Goal: Book appointment/travel/reservation

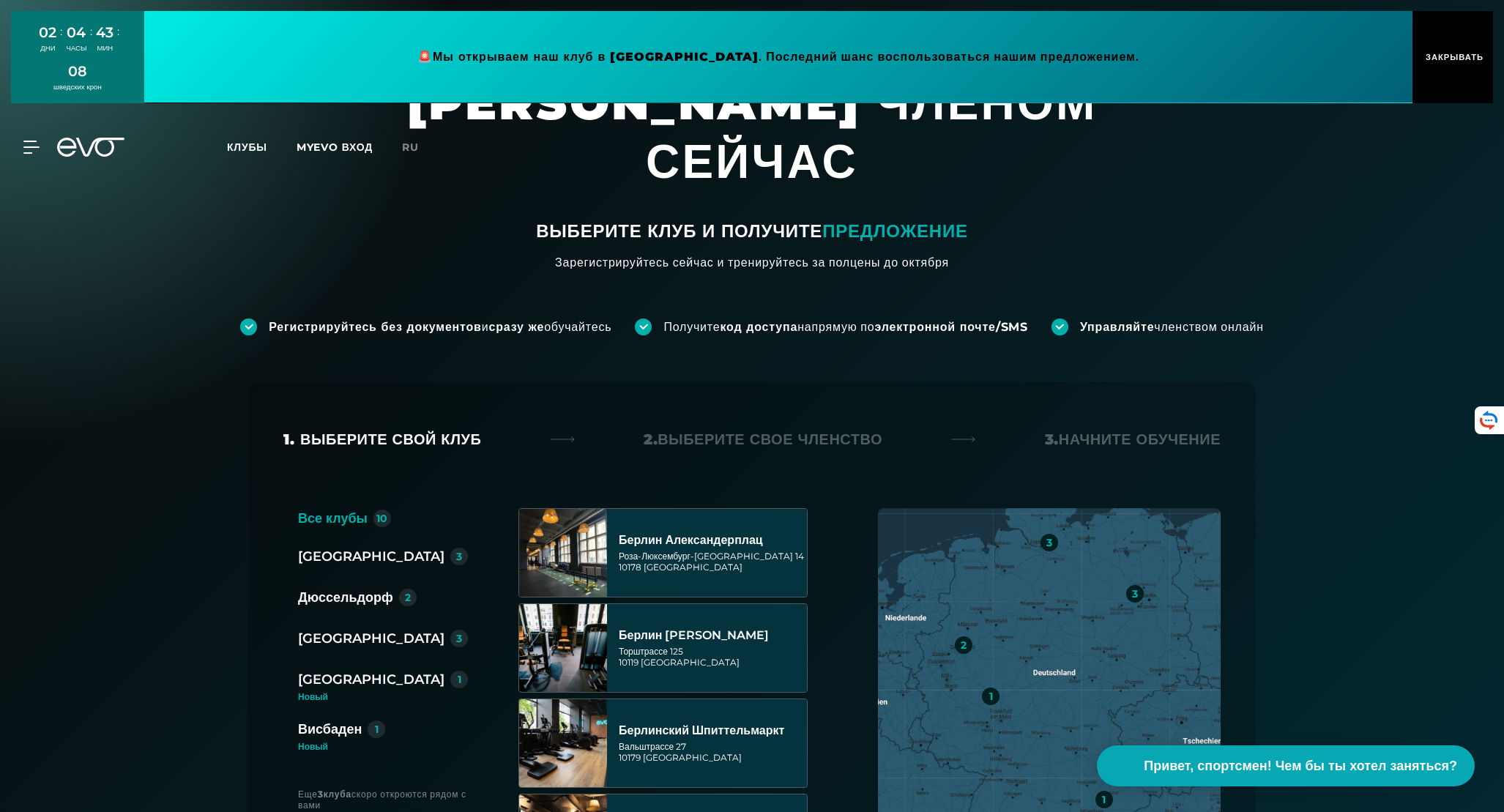
click at [335, 549] on font "[GEOGRAPHIC_DATA]" at bounding box center [371, 557] width 146 height 16
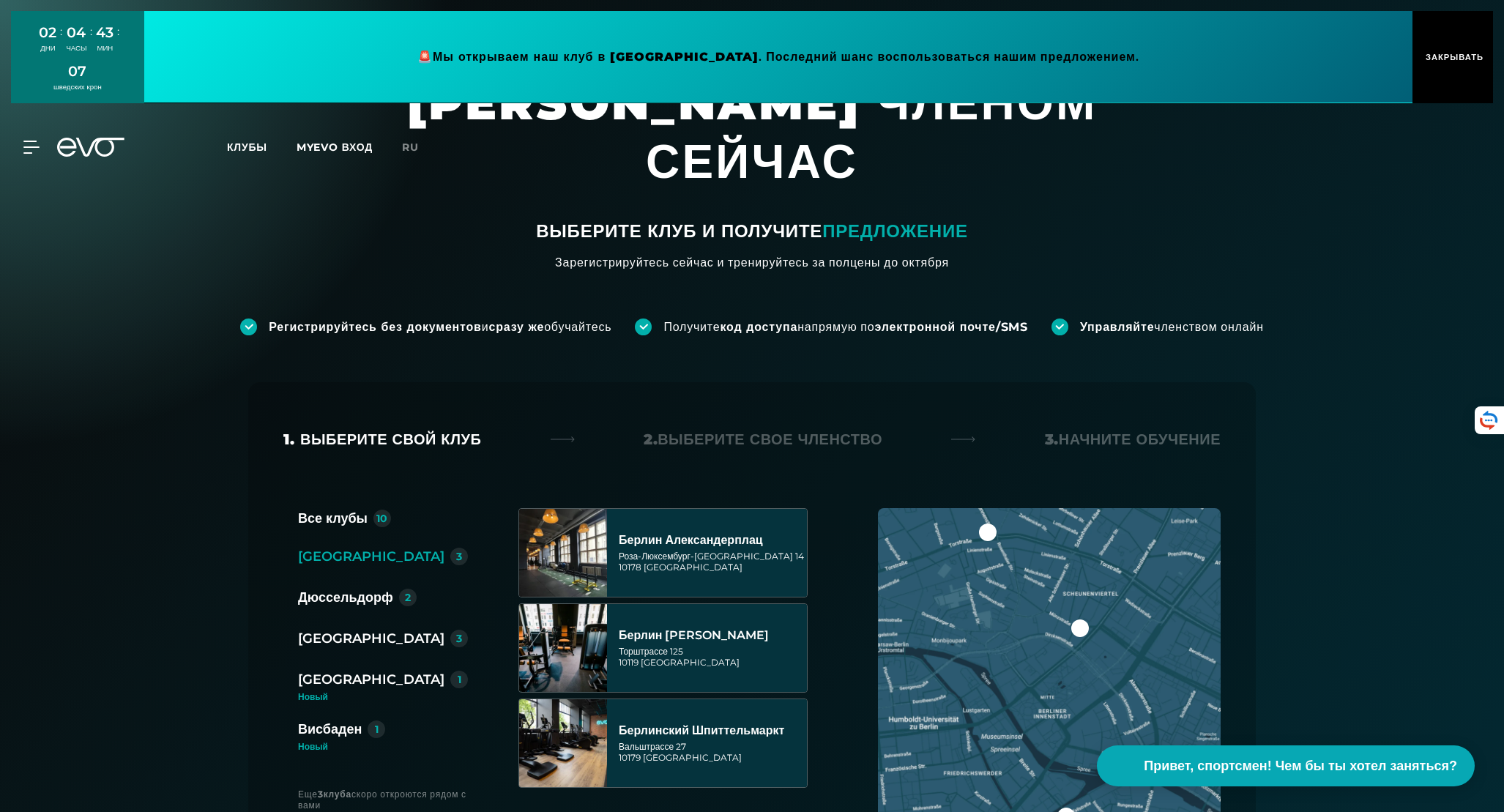
click at [320, 549] on font "[GEOGRAPHIC_DATA]" at bounding box center [371, 557] width 146 height 16
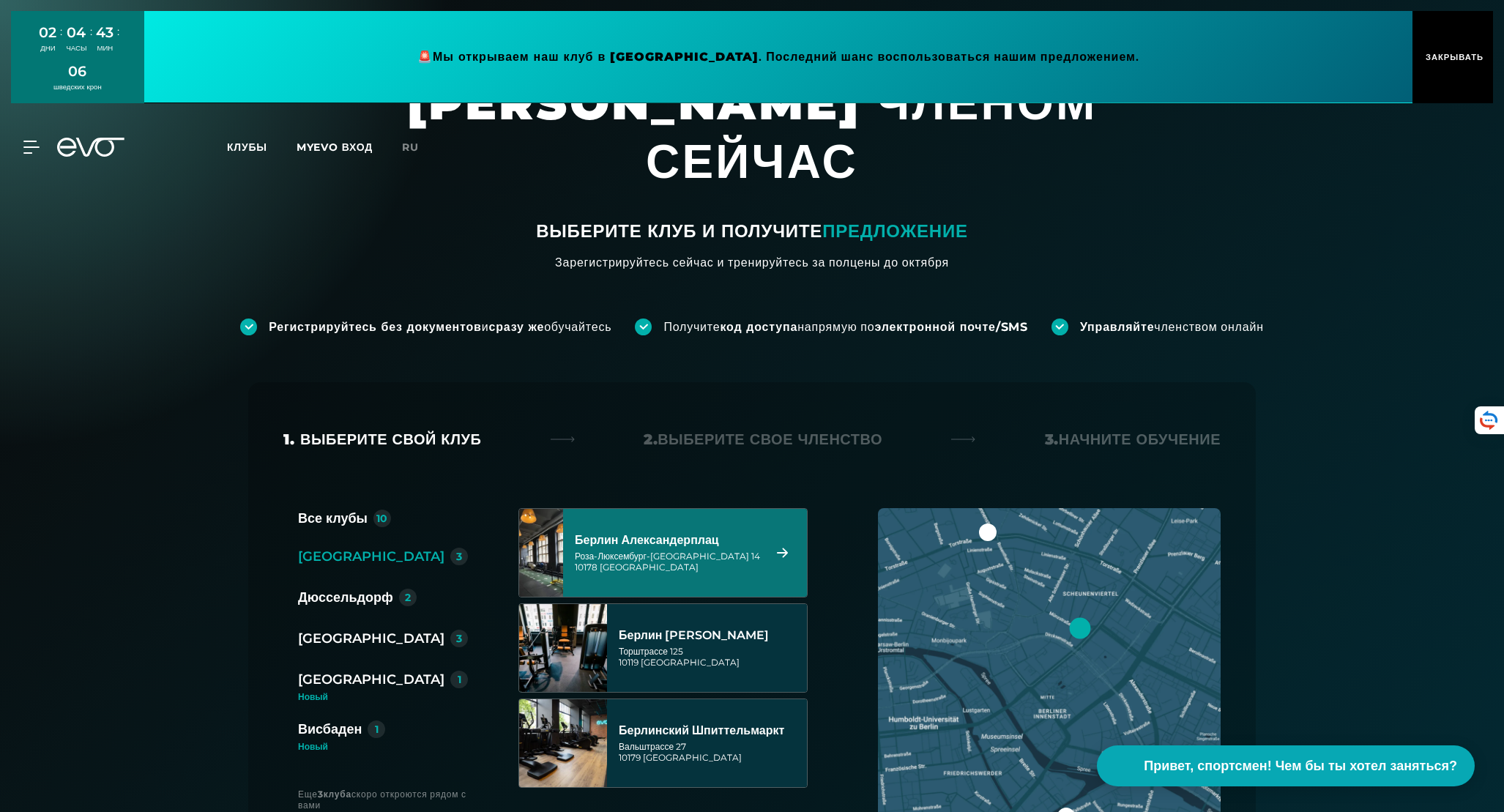
click at [646, 550] on div "Роза-Люксембург-[GEOGRAPHIC_DATA] 14 10178 [GEOGRAPHIC_DATA]" at bounding box center [667, 561] width 185 height 22
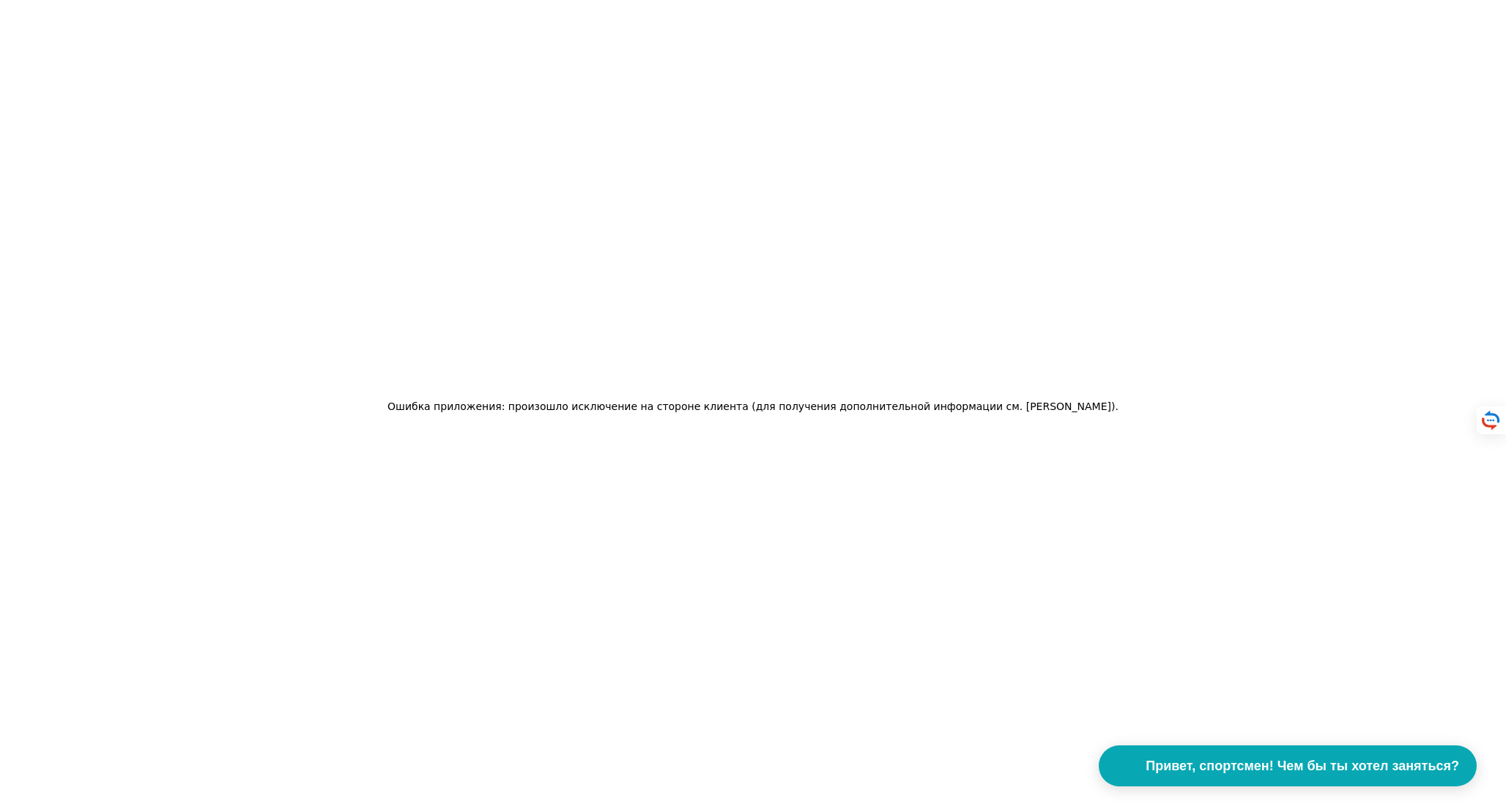
click at [967, 492] on div "Ошибка приложения: произошло исключение на стороне клиента (для получения допол…" at bounding box center [753, 406] width 1506 height 812
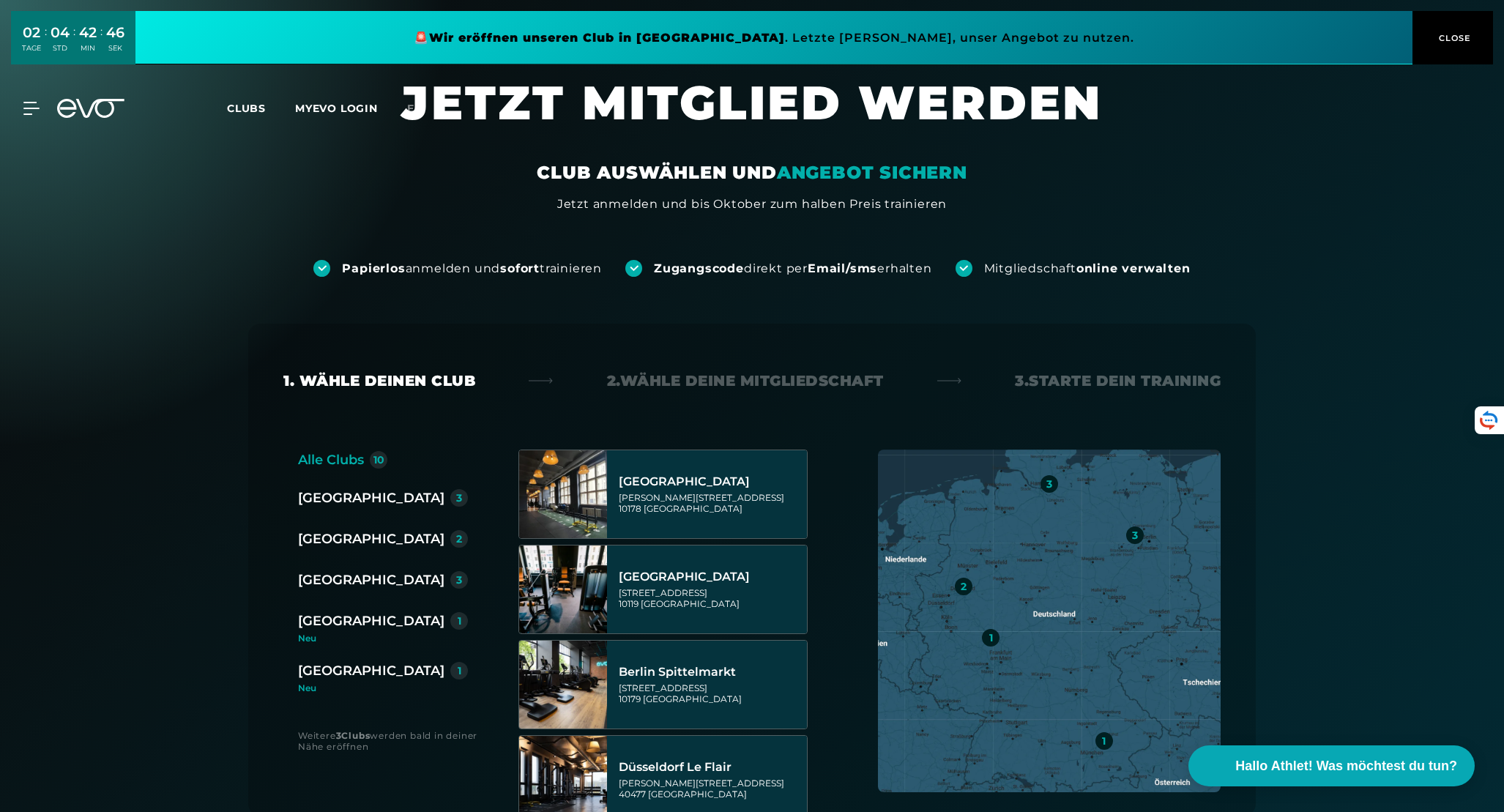
click at [319, 504] on div "[GEOGRAPHIC_DATA]" at bounding box center [371, 498] width 146 height 21
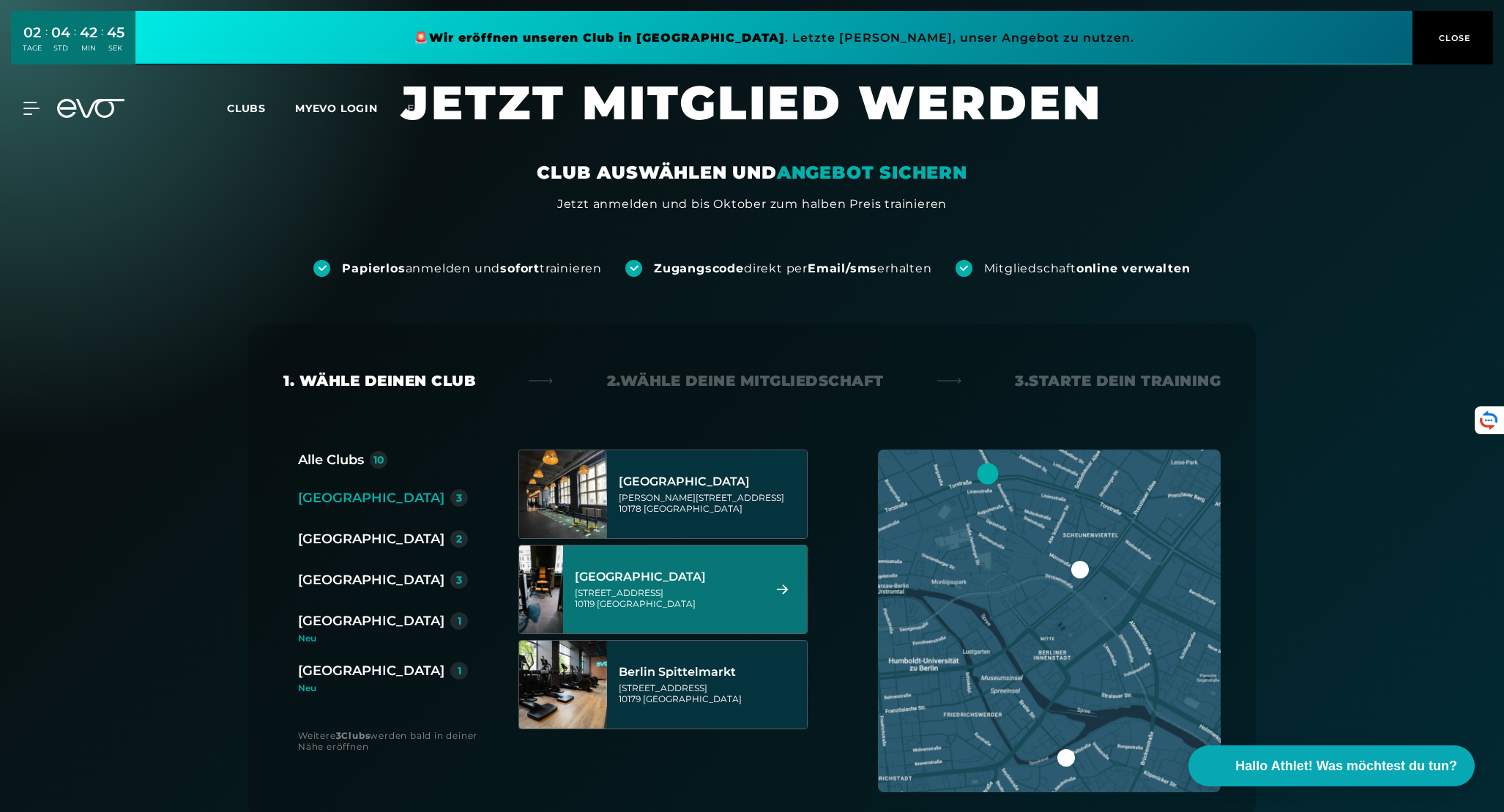
click at [647, 610] on div "Berlin Rosenthaler Platz Torstraße 125 10119 Berlin" at bounding box center [667, 589] width 184 height 65
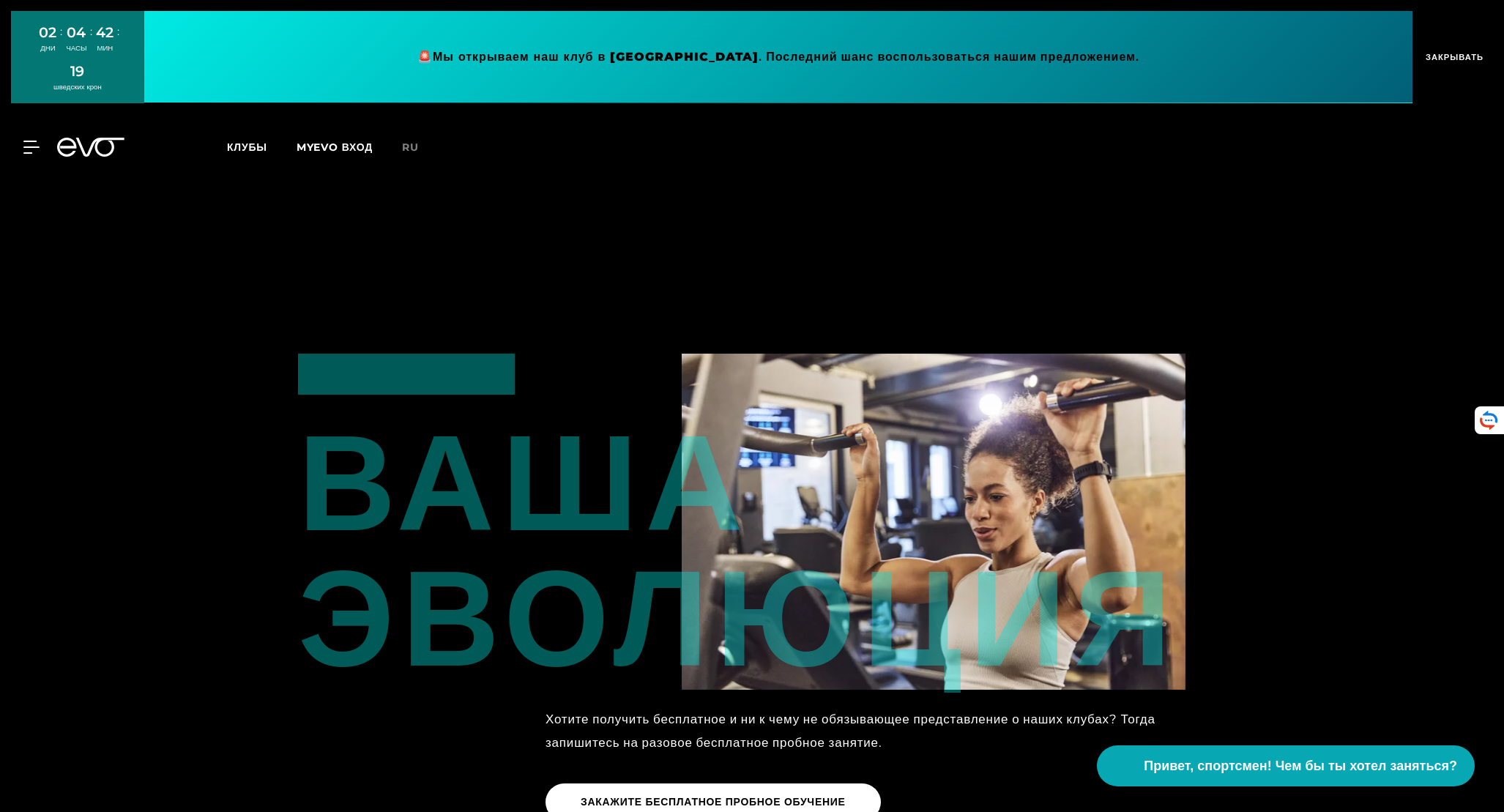
scroll to position [1706, 0]
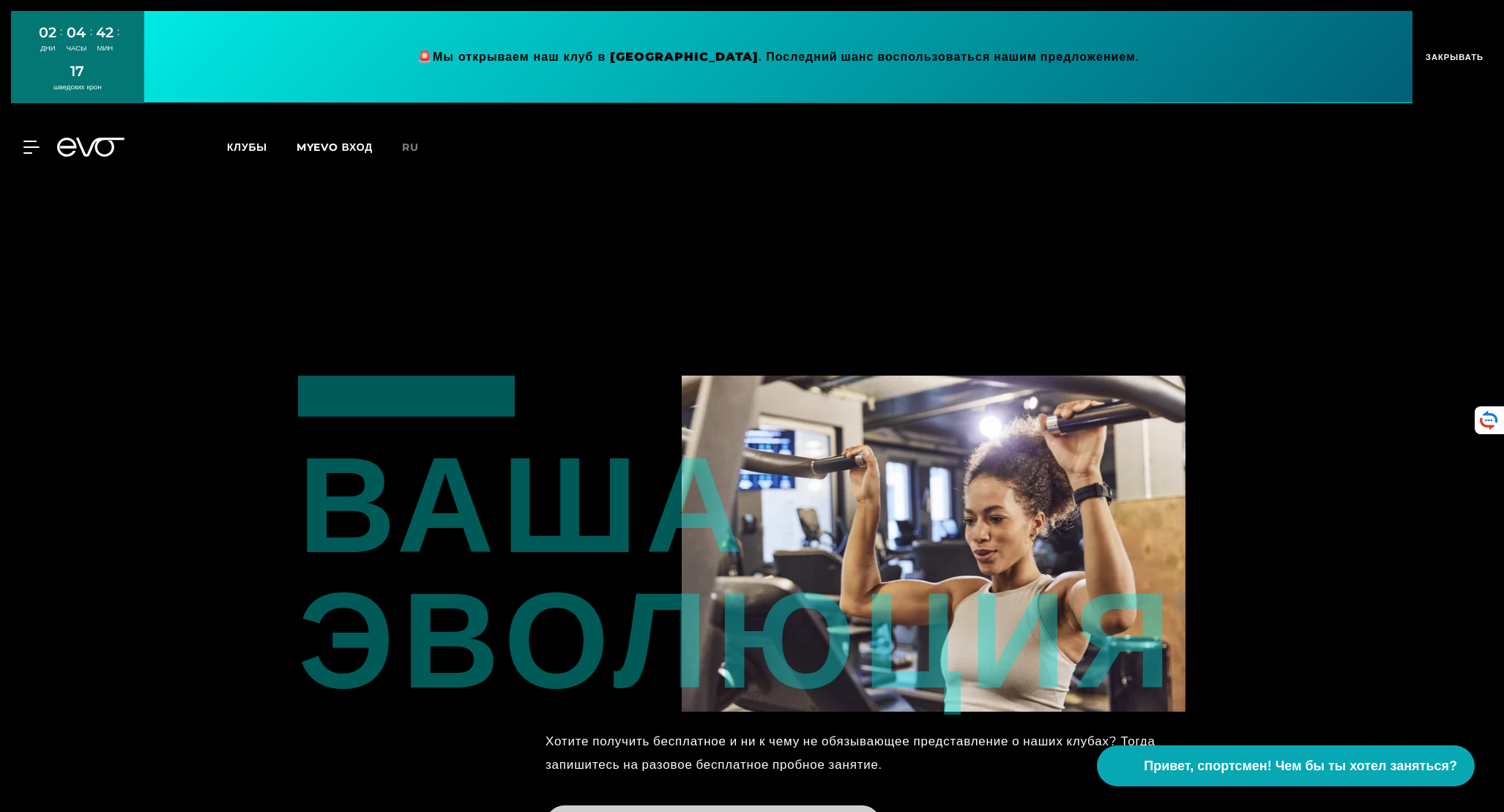
click at [729, 811] on font "ЗАКАЖИТЕ БЕСПЛАТНОЕ ПРОБНОЕ ОБУЧЕНИЕ" at bounding box center [713, 824] width 265 height 13
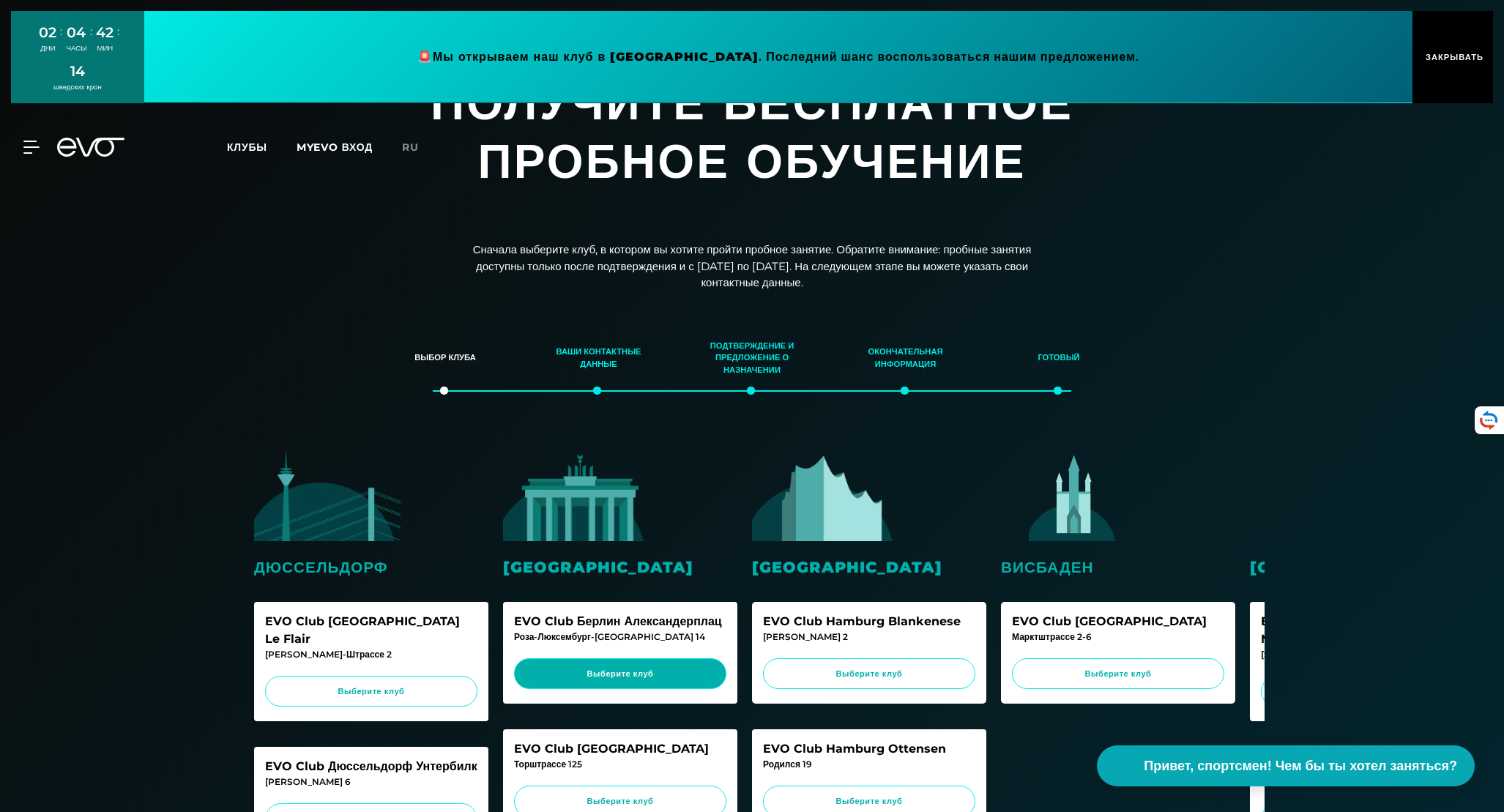
click at [644, 667] on link "Выберите клуб" at bounding box center [620, 674] width 212 height 31
